Goal: Transaction & Acquisition: Purchase product/service

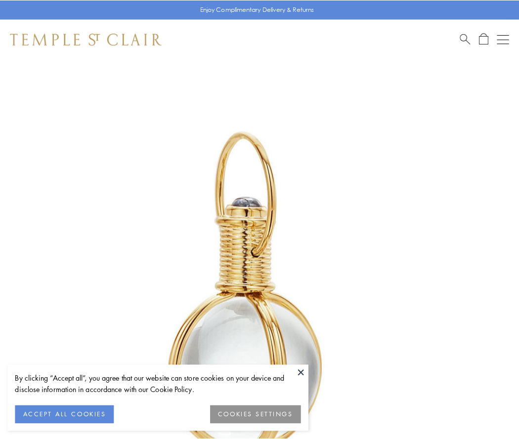
scroll to position [258, 0]
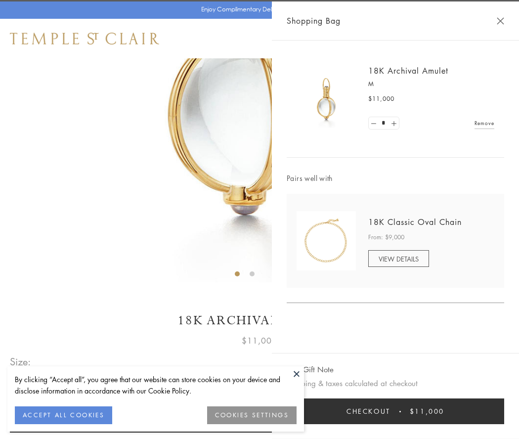
click at [395, 411] on button "Checkout $11,000" at bounding box center [395, 411] width 217 height 26
